Goal: Task Accomplishment & Management: Use online tool/utility

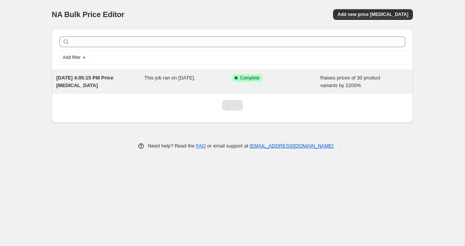
click at [340, 86] on span "Raises prices of 30 product variants by 2200%" at bounding box center [351, 81] width 60 height 13
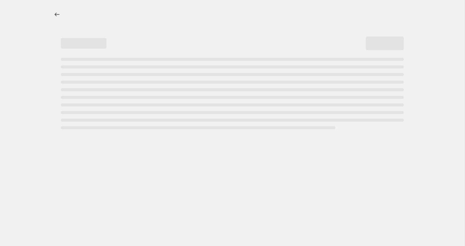
select select "percentage"
select select "pp"
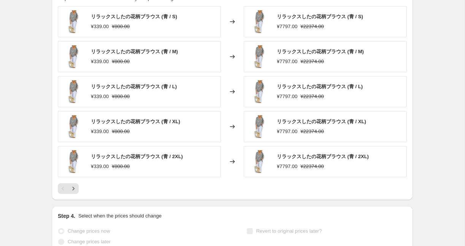
scroll to position [654, 0]
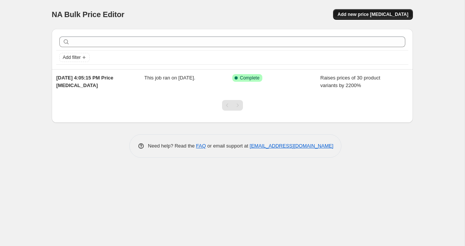
click at [391, 19] on button "Add new price [MEDICAL_DATA]" at bounding box center [373, 14] width 80 height 11
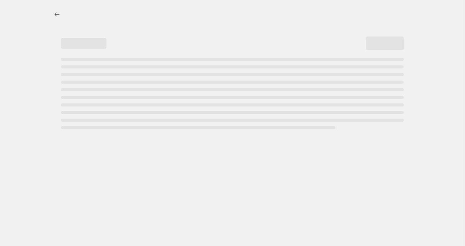
select select "percentage"
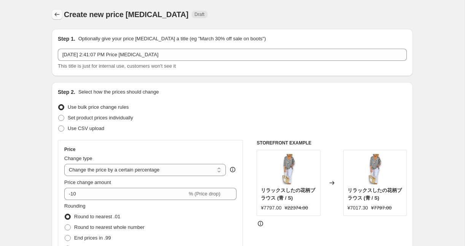
click at [54, 11] on icon "Price change jobs" at bounding box center [57, 15] width 8 height 8
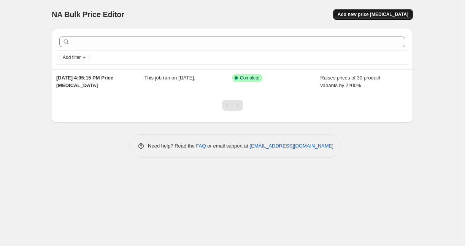
click at [385, 15] on span "Add new price [MEDICAL_DATA]" at bounding box center [373, 14] width 71 height 6
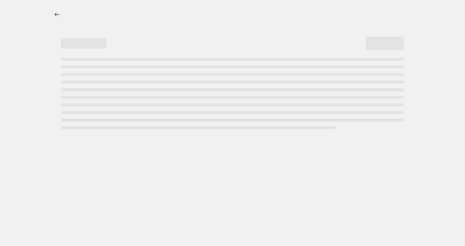
select select "percentage"
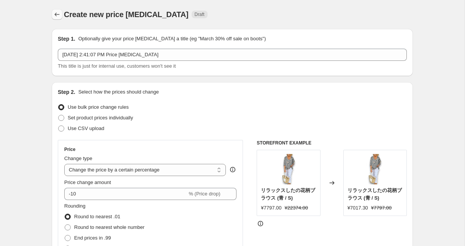
click at [56, 13] on icon "Price change jobs" at bounding box center [57, 15] width 8 height 8
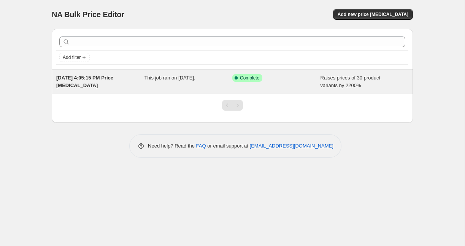
click at [255, 84] on div "Success Complete Complete" at bounding box center [276, 81] width 88 height 15
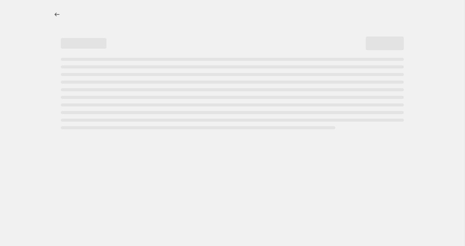
select select "percentage"
select select "pp"
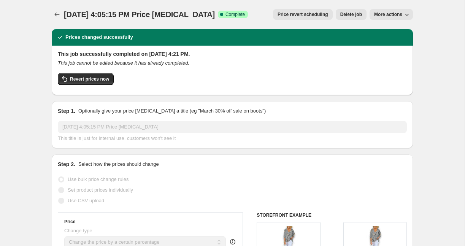
click at [395, 18] on button "More actions" at bounding box center [391, 14] width 43 height 11
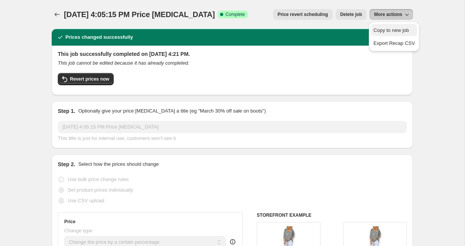
click at [393, 31] on span "Copy to new job" at bounding box center [390, 30] width 35 height 6
select select "percentage"
select select "pp"
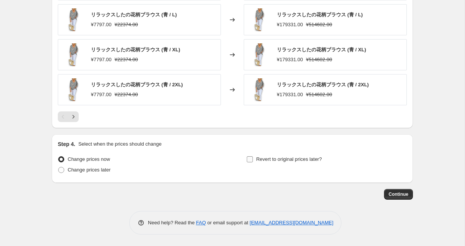
scroll to position [663, 0]
click at [403, 199] on button "Continue" at bounding box center [398, 194] width 29 height 11
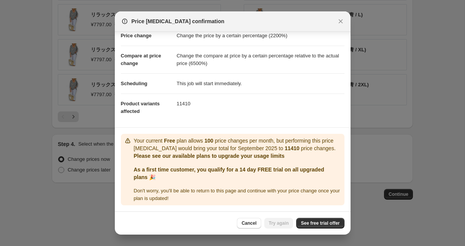
scroll to position [27, 0]
click at [314, 225] on span "See free trial offer" at bounding box center [320, 223] width 39 height 6
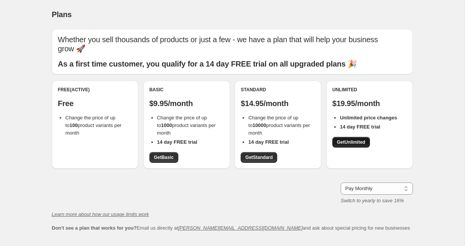
click at [343, 139] on span "Get Unlimited" at bounding box center [351, 142] width 29 height 6
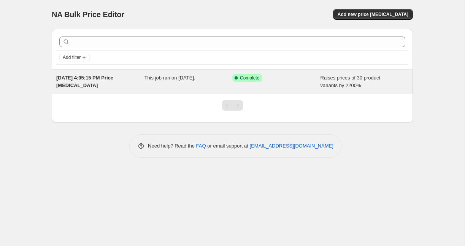
click at [361, 82] on div "Raises prices of 30 product variants by 2200%" at bounding box center [365, 81] width 88 height 15
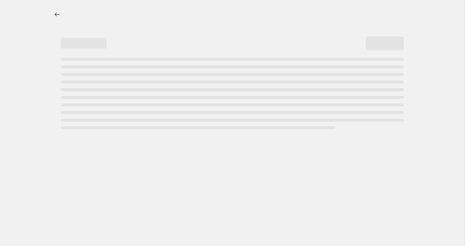
select select "percentage"
select select "pp"
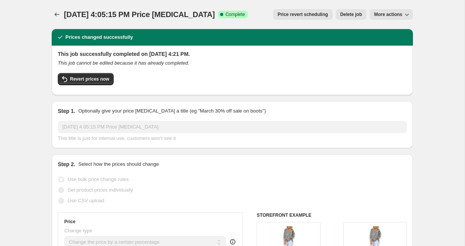
click at [377, 15] on span "More actions" at bounding box center [388, 14] width 28 height 6
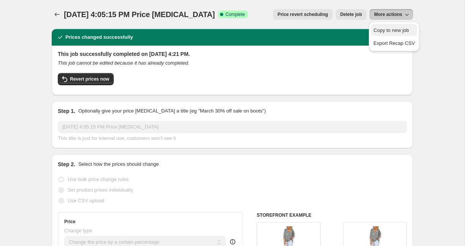
click at [377, 29] on span "Copy to new job" at bounding box center [390, 30] width 35 height 6
select select "percentage"
select select "pp"
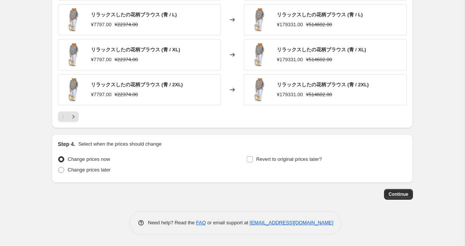
scroll to position [663, 0]
click at [398, 198] on button "Continue" at bounding box center [398, 194] width 29 height 11
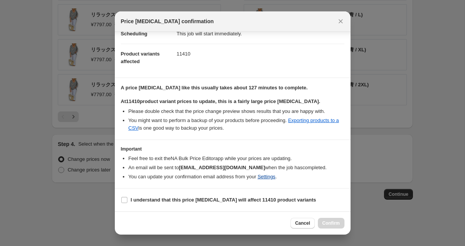
scroll to position [77, 0]
click at [190, 199] on b "I understand that this price change job will affect 11410 product variants" at bounding box center [224, 200] width 186 height 6
click at [127, 199] on input "I understand that this price change job will affect 11410 product variants" at bounding box center [124, 200] width 6 height 6
checkbox input "true"
click at [321, 222] on button "Confirm" at bounding box center [331, 223] width 27 height 11
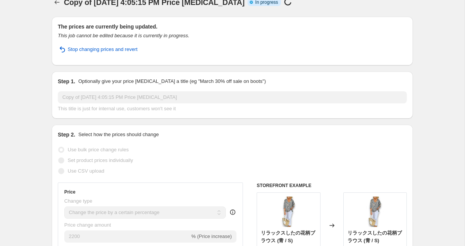
scroll to position [15, 0]
